Goal: Navigation & Orientation: Find specific page/section

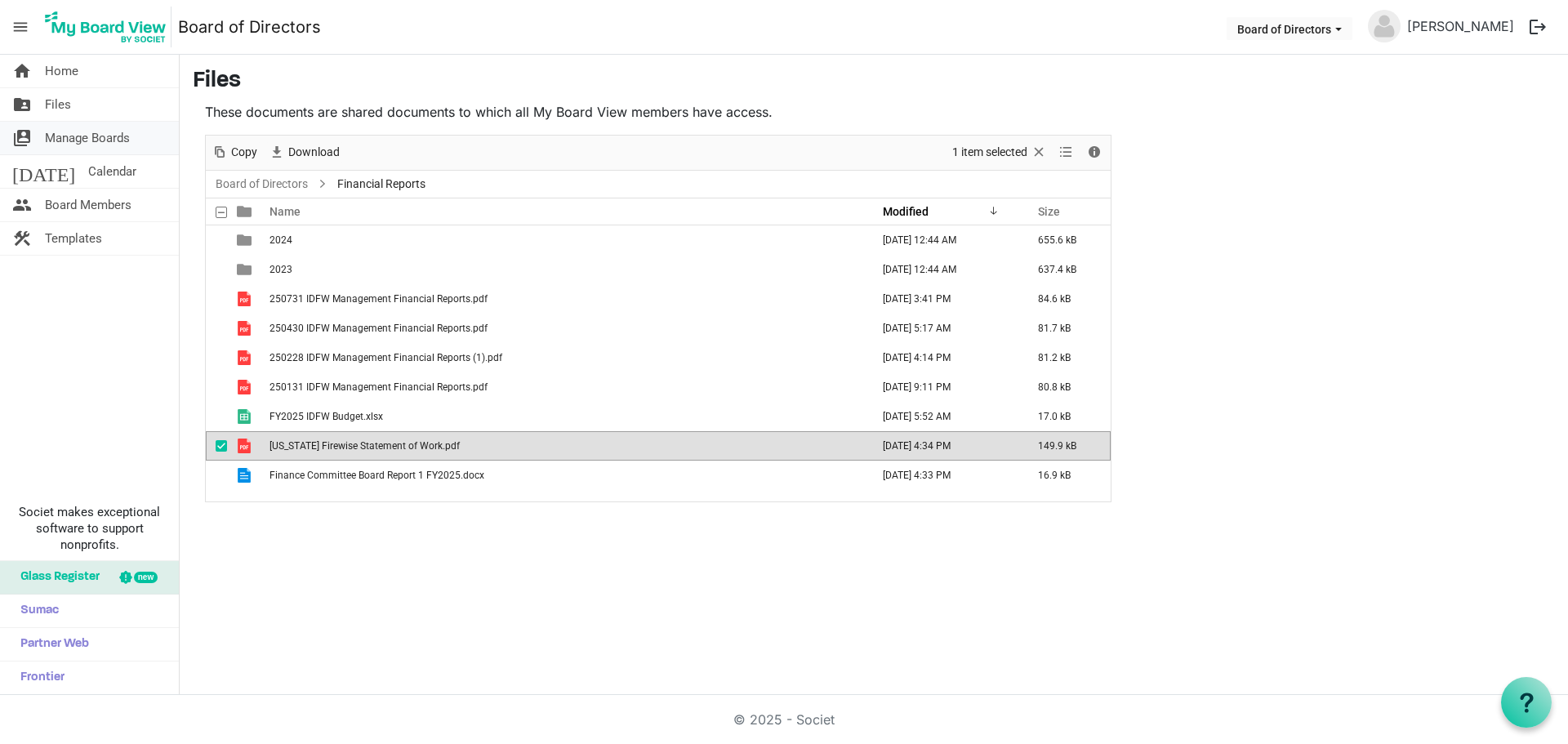
drag, startPoint x: 0, startPoint y: 0, endPoint x: 75, endPoint y: 142, distance: 160.6
click at [75, 142] on span "Manage Boards" at bounding box center [87, 137] width 85 height 33
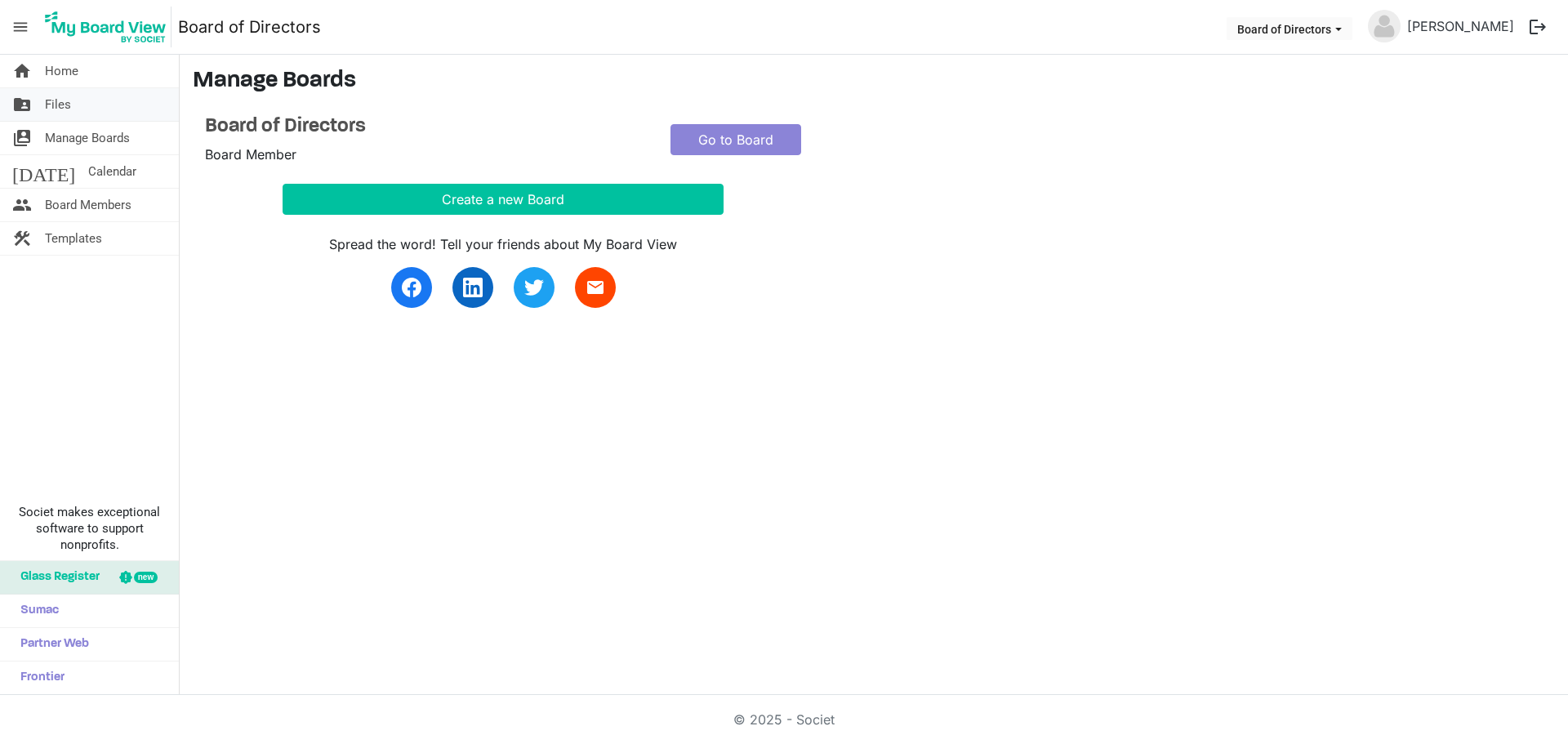
click at [85, 111] on link "folder_shared Files" at bounding box center [89, 104] width 179 height 33
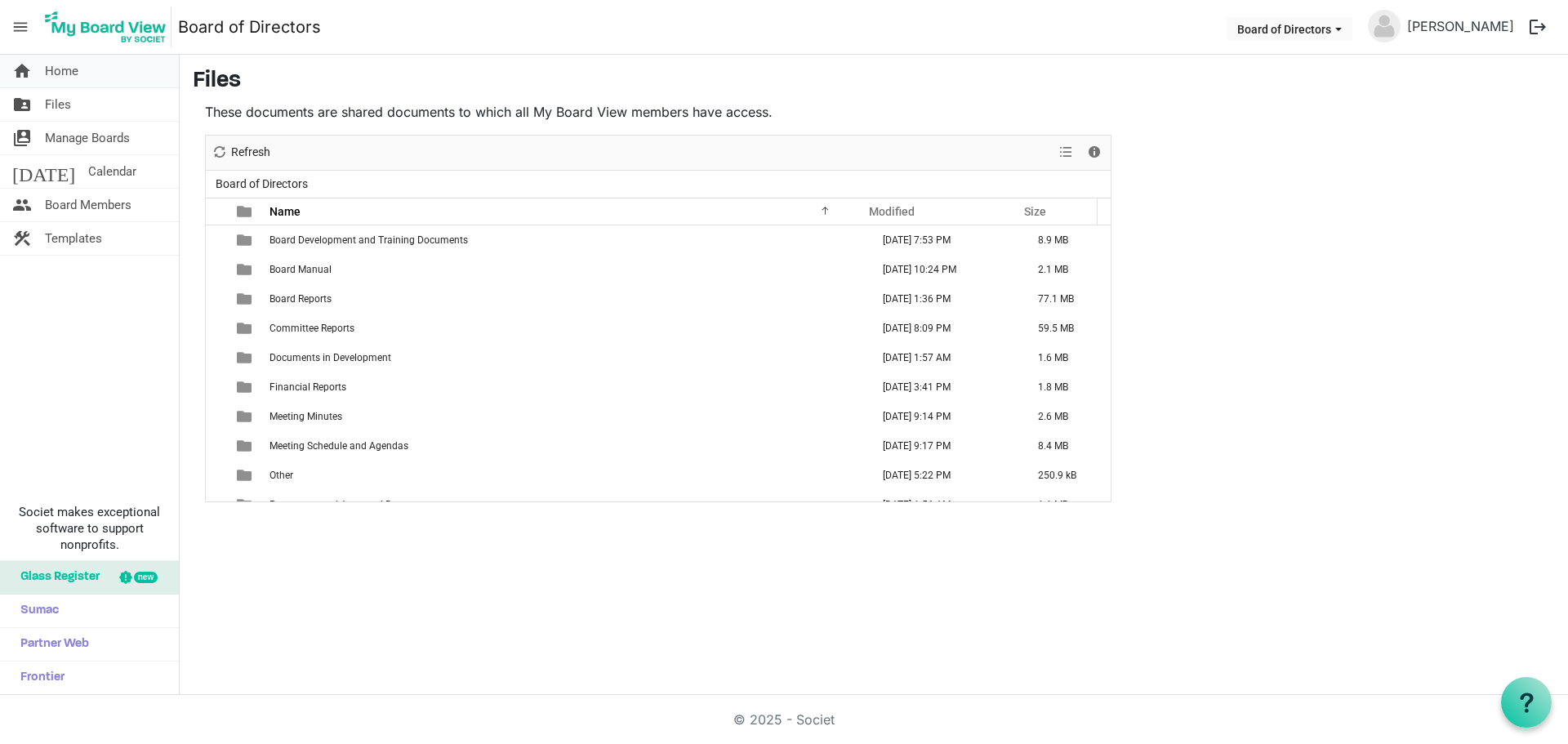
click at [105, 75] on link "home Home" at bounding box center [89, 70] width 179 height 33
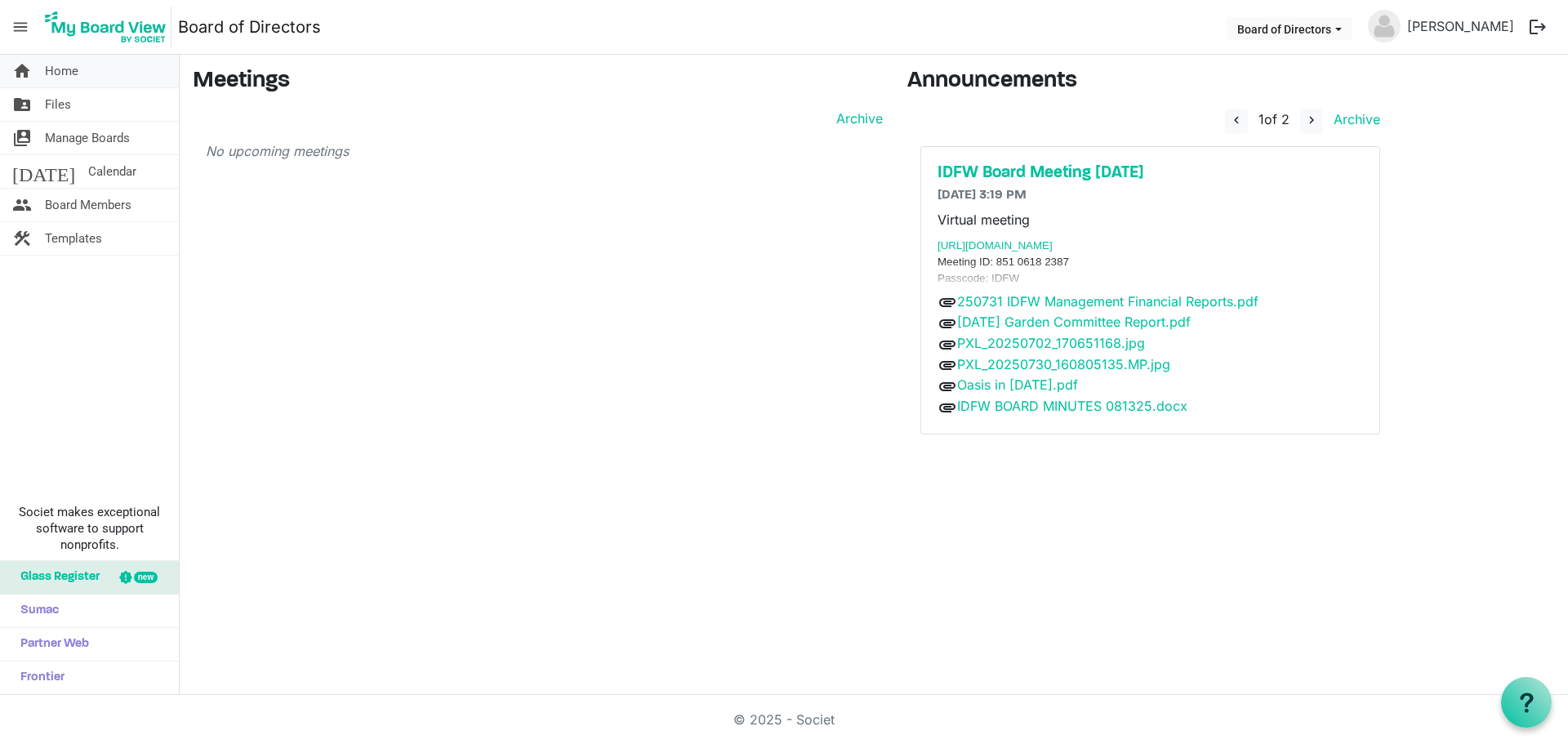
click at [128, 63] on link "home Home" at bounding box center [89, 70] width 179 height 33
click at [1284, 34] on button "Board of Directors" at bounding box center [1289, 28] width 126 height 23
click at [70, 115] on span "Files" at bounding box center [58, 104] width 26 height 33
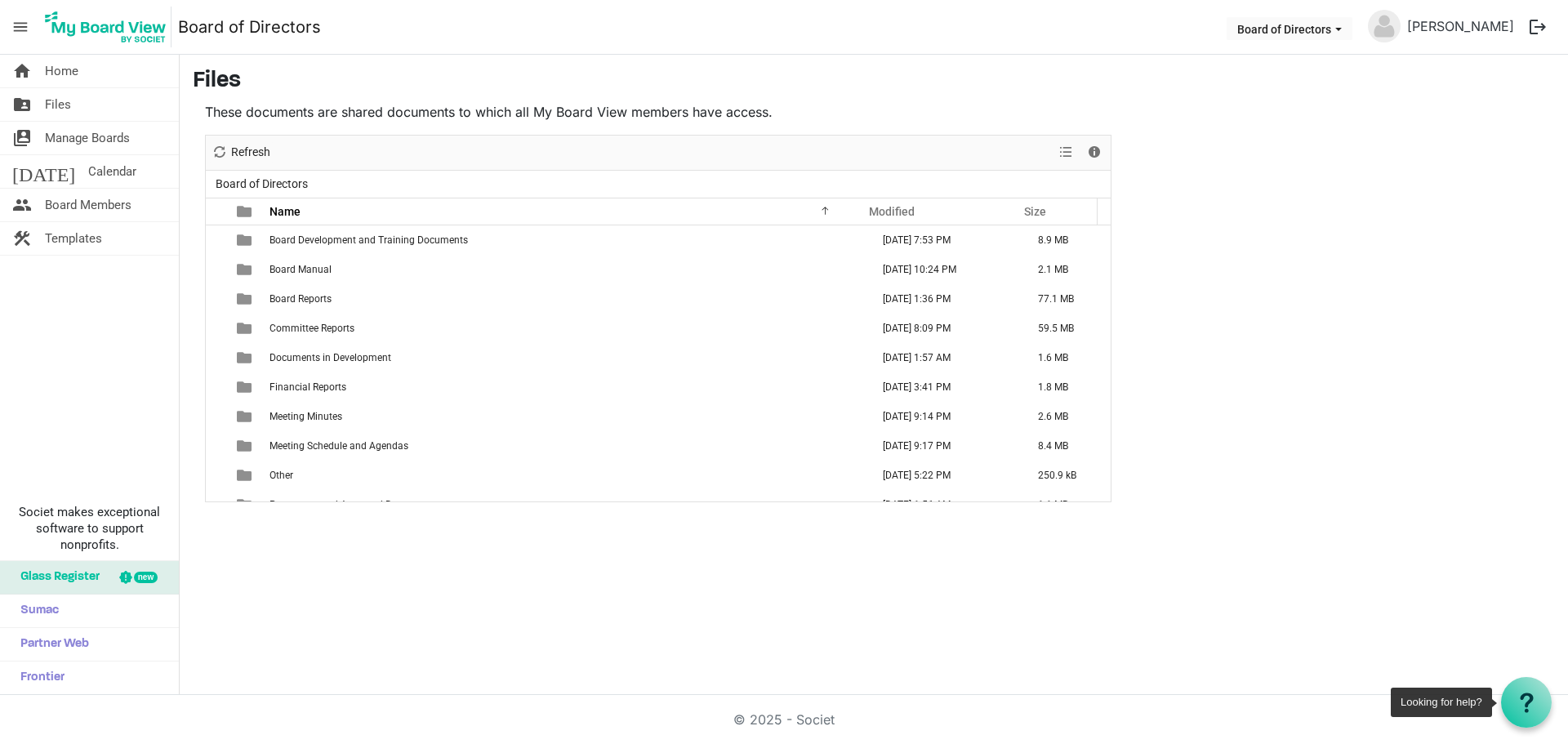
click at [1535, 710] on icon at bounding box center [1526, 702] width 20 height 20
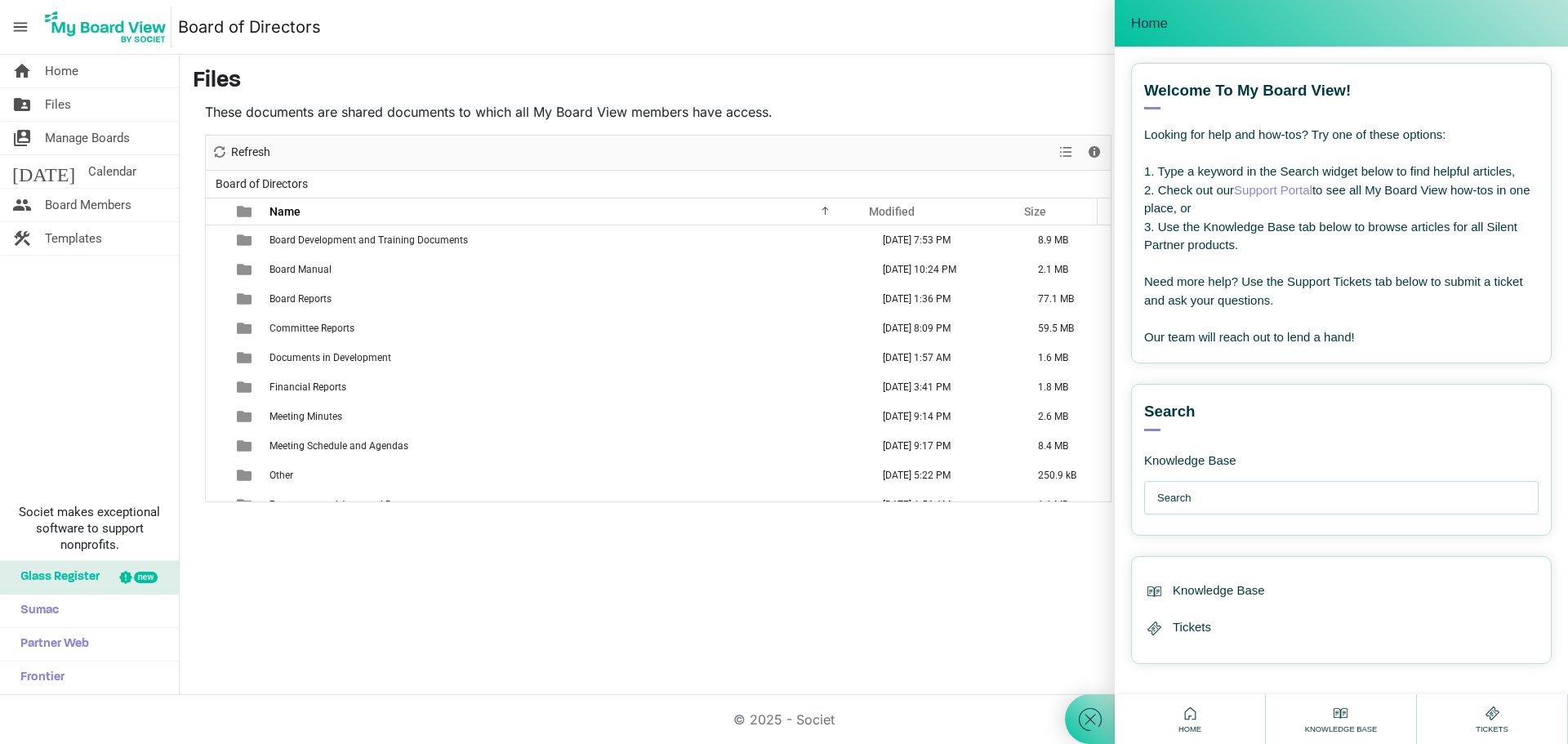
click at [828, 73] on h3 "Files" at bounding box center [873, 82] width 1362 height 28
click at [564, 549] on div "home Home folder_shared Files switch_account Manage Boards today Calendar peopl…" at bounding box center [784, 374] width 1568 height 640
click at [1076, 718] on icon at bounding box center [1089, 718] width 29 height 29
